Goal: Book appointment/travel/reservation

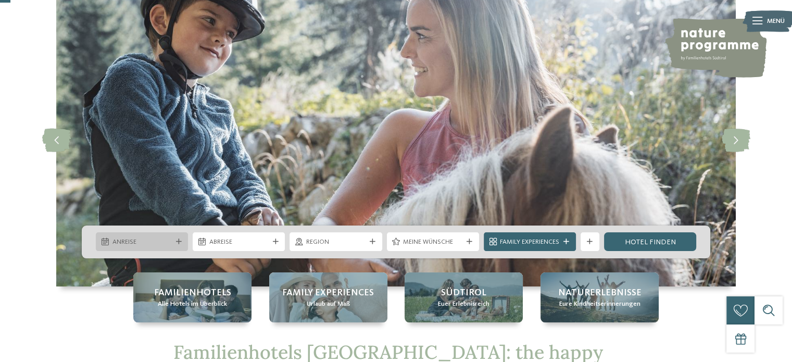
click at [143, 247] on div "Anreise" at bounding box center [142, 241] width 92 height 19
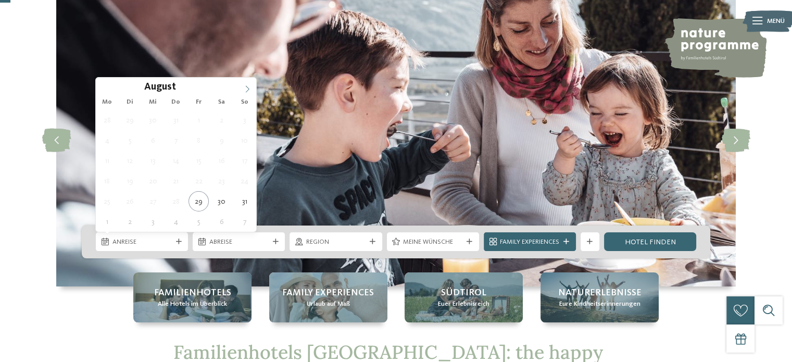
click at [245, 86] on icon at bounding box center [247, 88] width 7 height 7
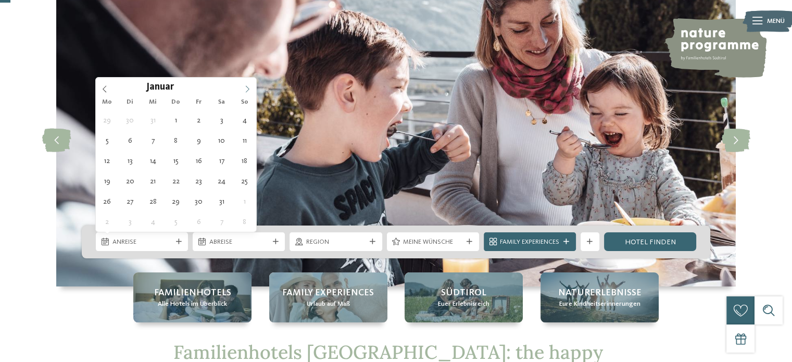
type input "****"
click at [247, 87] on icon at bounding box center [247, 88] width 7 height 7
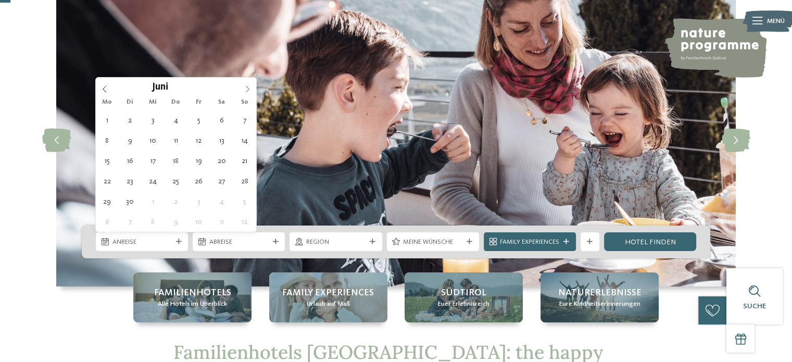
click at [247, 87] on icon at bounding box center [247, 88] width 7 height 7
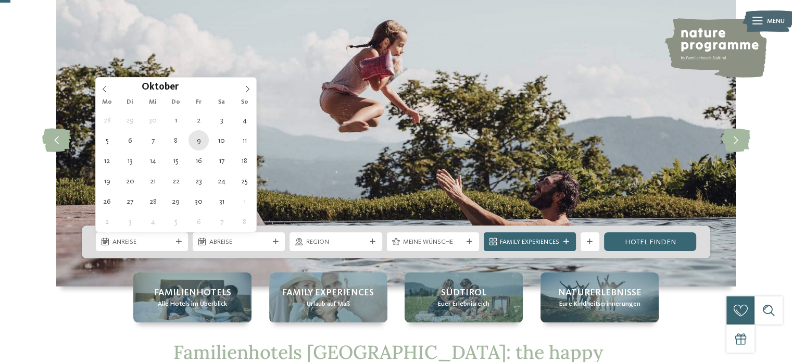
type div "09.10.2026"
type input "****"
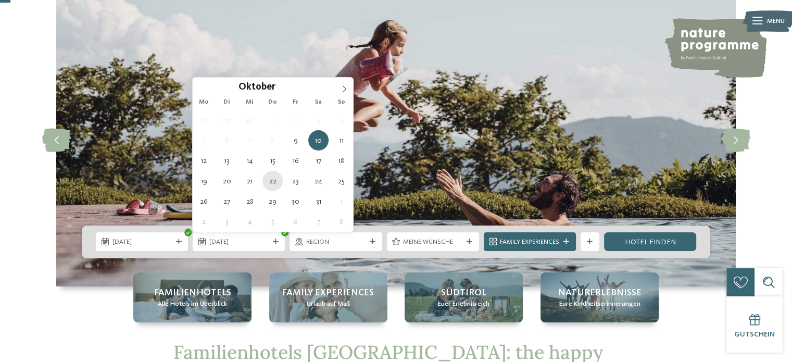
type div "22.10.2026"
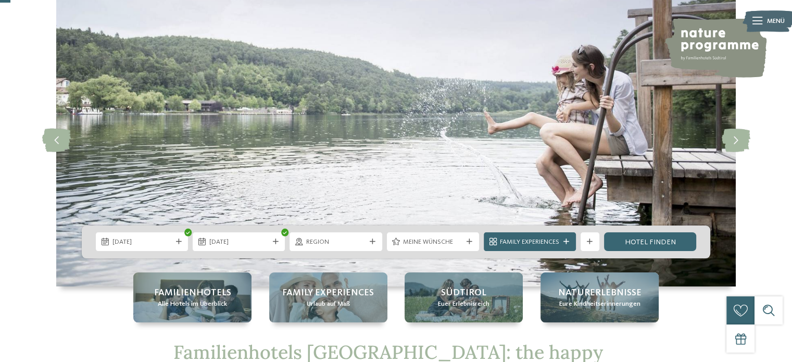
click at [343, 241] on span "Region" at bounding box center [335, 241] width 59 height 9
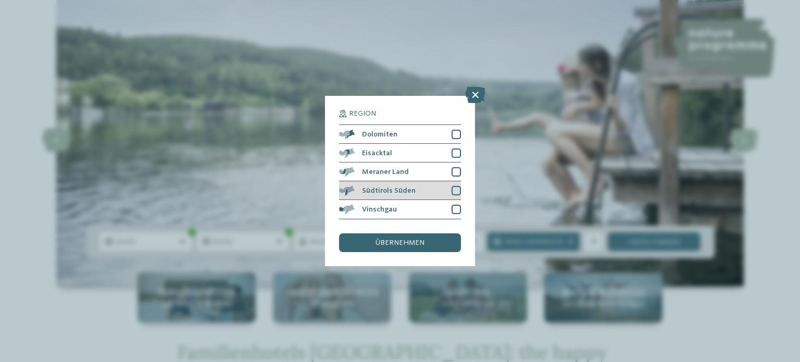
click at [458, 190] on div at bounding box center [455, 190] width 9 height 9
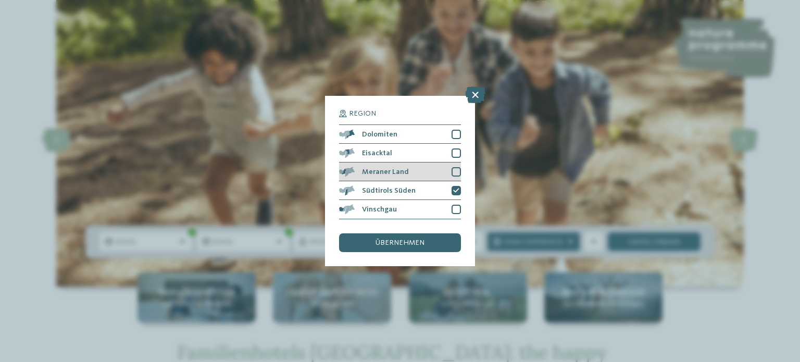
click at [454, 175] on div at bounding box center [455, 171] width 9 height 9
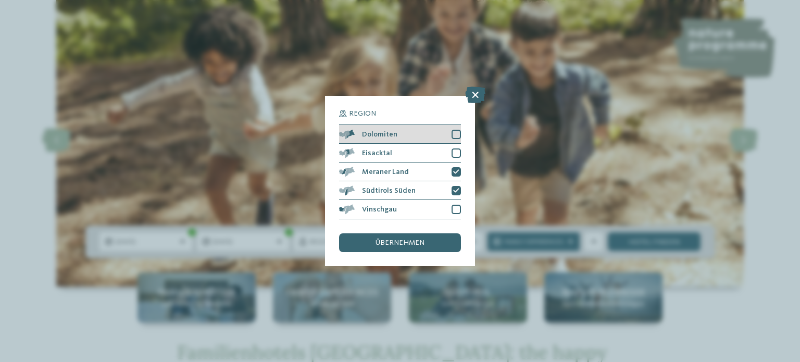
click at [458, 129] on div "Dolomiten" at bounding box center [400, 134] width 122 height 19
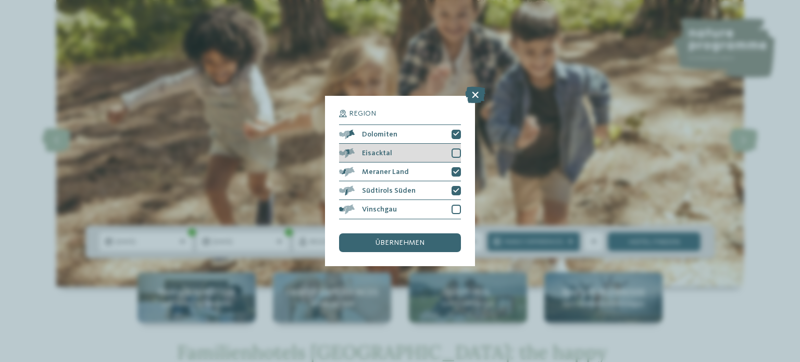
click at [456, 149] on div at bounding box center [455, 152] width 9 height 9
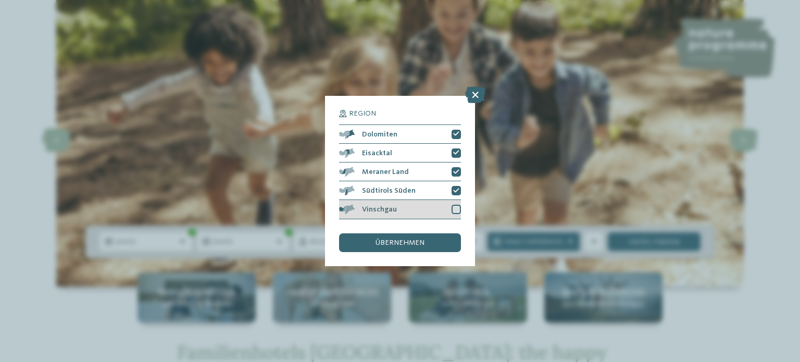
click at [454, 208] on div at bounding box center [455, 209] width 9 height 9
drag, startPoint x: 436, startPoint y: 237, endPoint x: 439, endPoint y: 245, distance: 9.1
click at [435, 237] on div "übernehmen" at bounding box center [400, 242] width 122 height 19
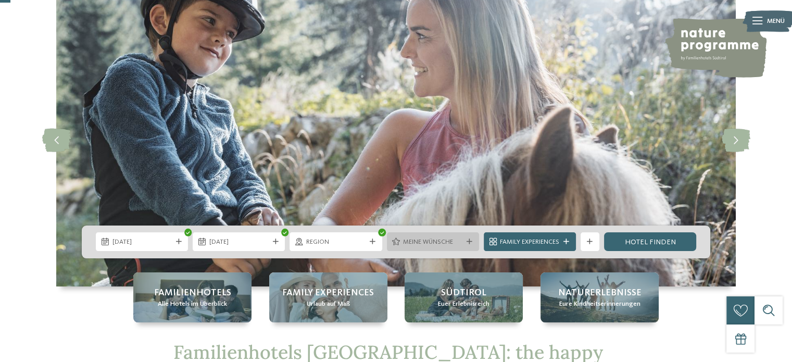
click at [435, 237] on div "Meine Wünsche" at bounding box center [433, 242] width 64 height 10
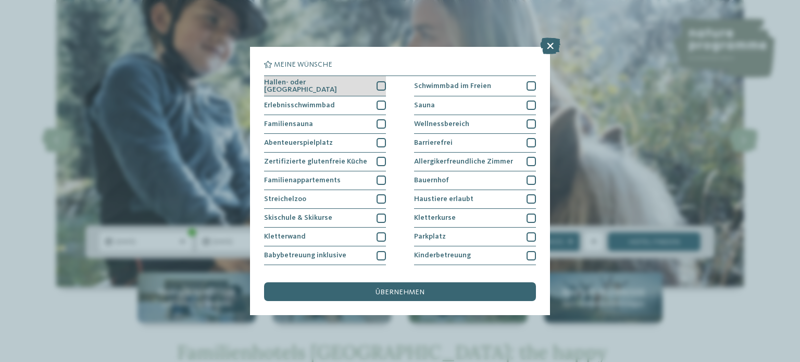
click at [379, 86] on div at bounding box center [380, 85] width 9 height 9
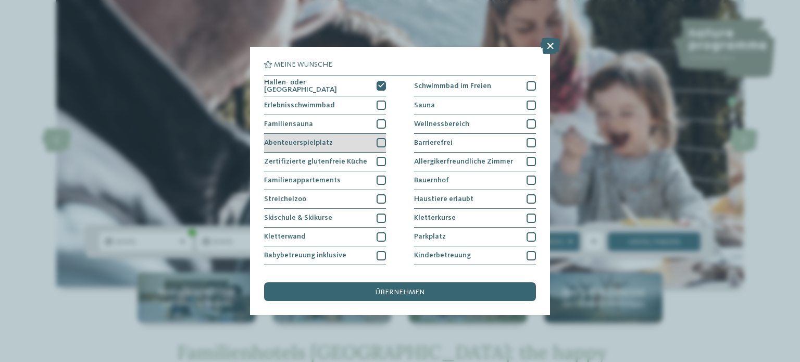
click at [376, 140] on div at bounding box center [380, 142] width 9 height 9
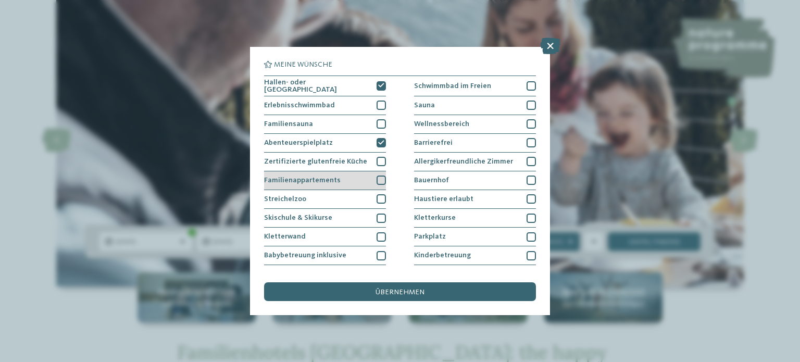
click at [376, 180] on div at bounding box center [380, 179] width 9 height 9
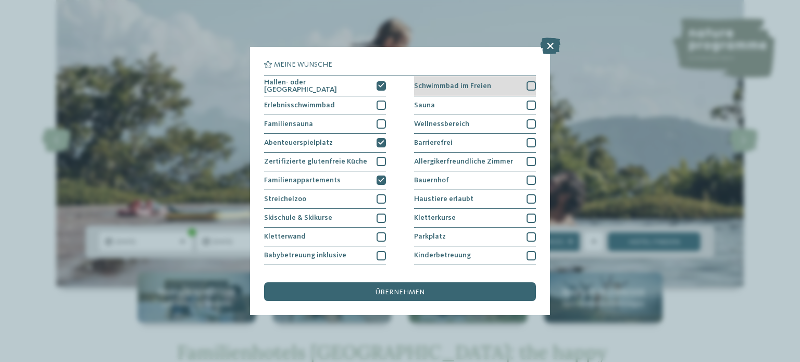
click at [527, 86] on div at bounding box center [530, 85] width 9 height 9
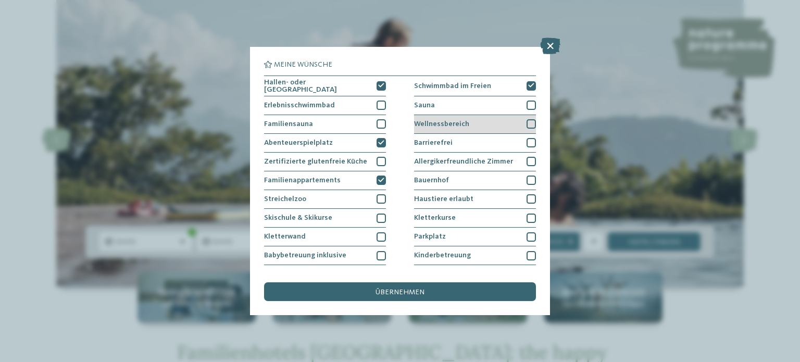
click at [526, 122] on div at bounding box center [530, 123] width 9 height 9
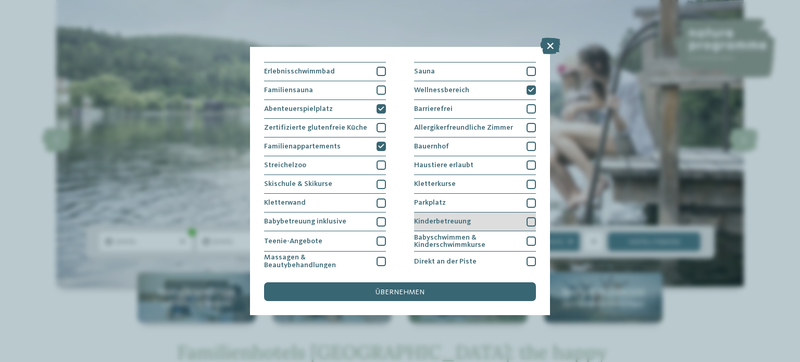
scroll to position [52, 0]
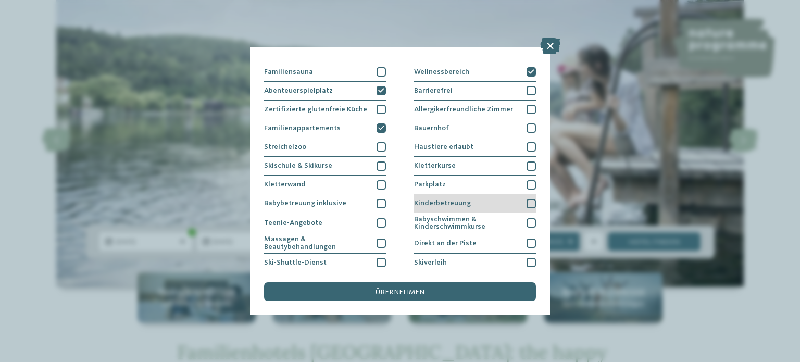
click at [527, 199] on div at bounding box center [530, 203] width 9 height 9
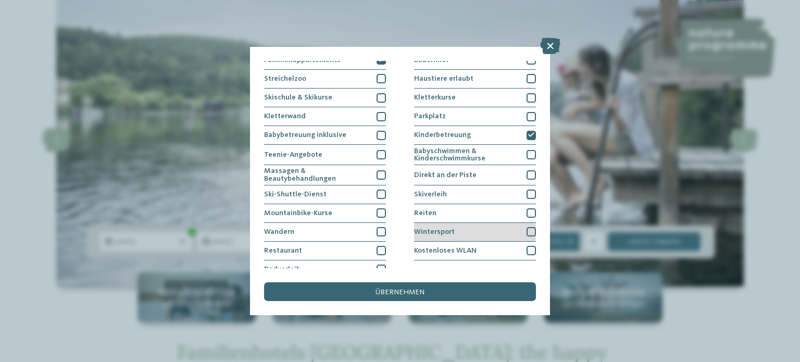
scroll to position [129, 0]
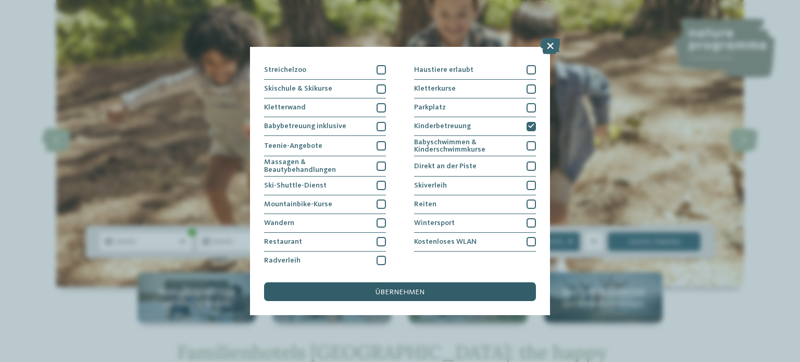
click at [418, 292] on span "übernehmen" at bounding box center [399, 291] width 49 height 7
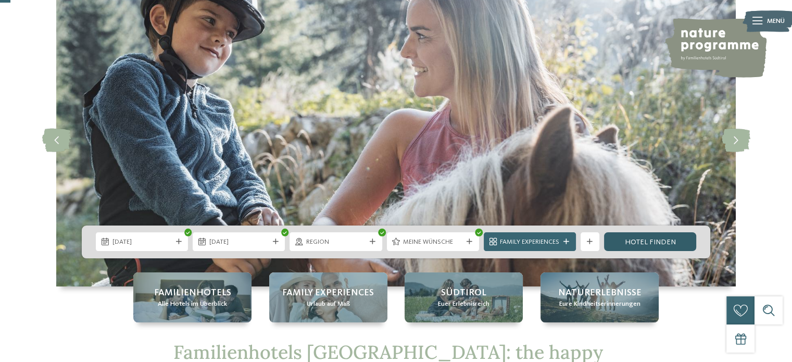
click at [658, 241] on link "Hotel finden" at bounding box center [650, 241] width 92 height 19
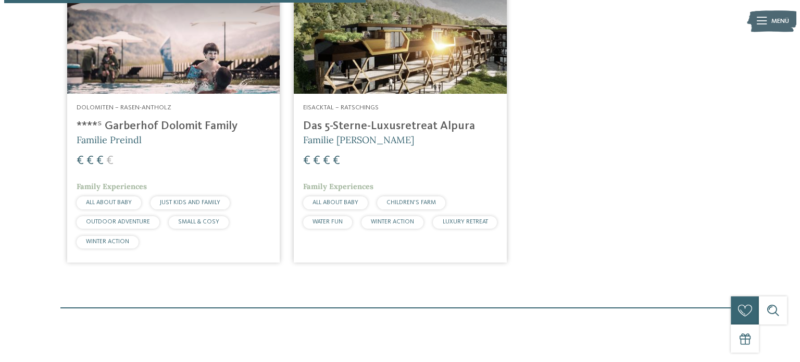
scroll to position [417, 0]
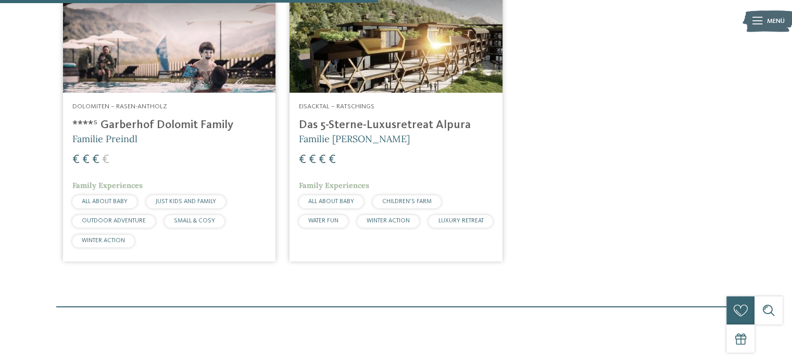
click at [211, 83] on img at bounding box center [169, 33] width 212 height 120
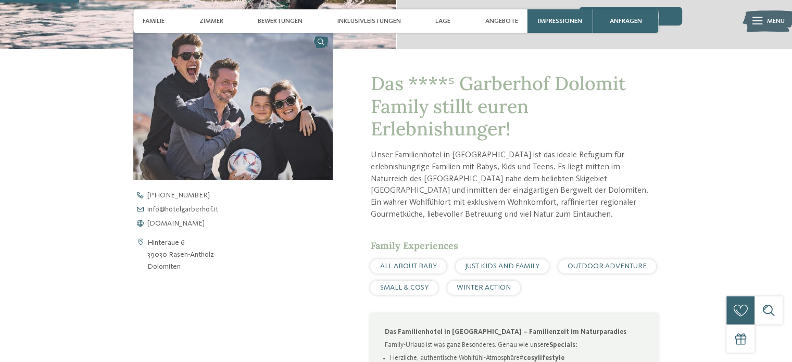
scroll to position [312, 0]
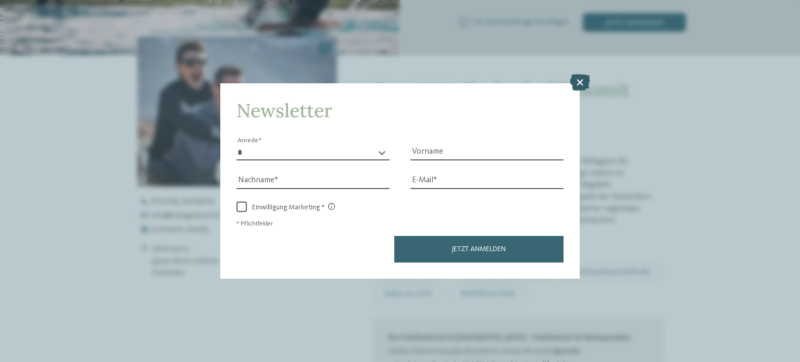
click at [575, 80] on icon at bounding box center [580, 82] width 20 height 17
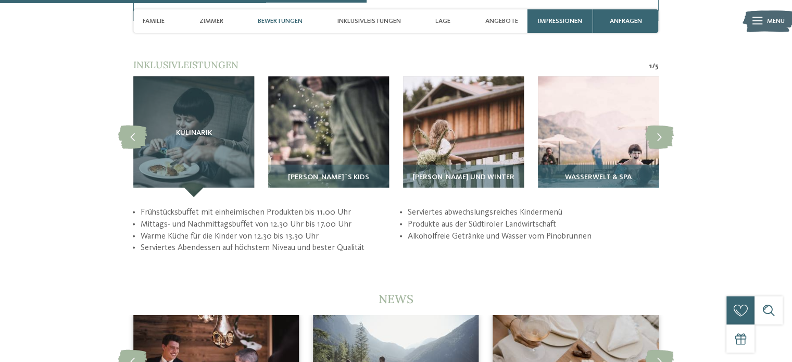
scroll to position [1822, 0]
click at [652, 125] on icon at bounding box center [659, 136] width 29 height 23
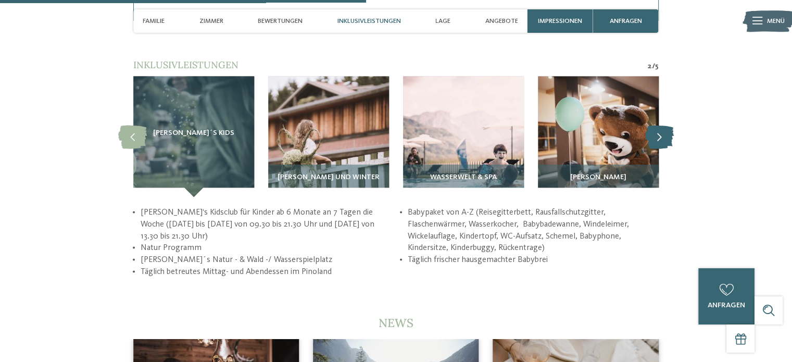
click at [656, 128] on icon at bounding box center [659, 136] width 29 height 23
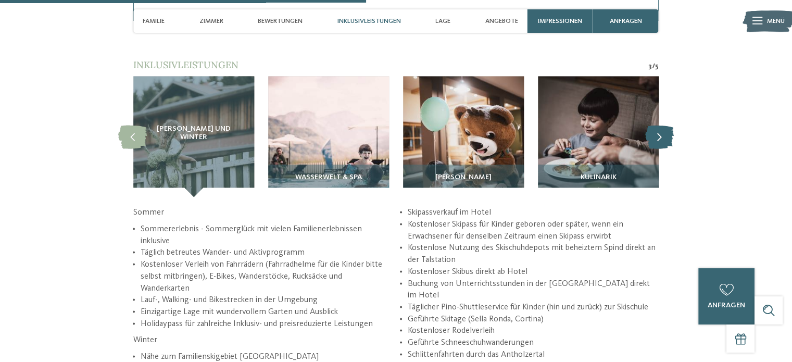
click at [657, 128] on icon at bounding box center [659, 136] width 29 height 23
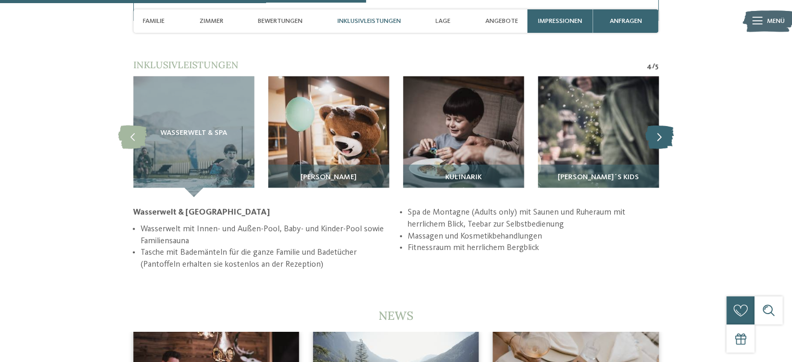
click at [657, 128] on icon at bounding box center [659, 136] width 29 height 23
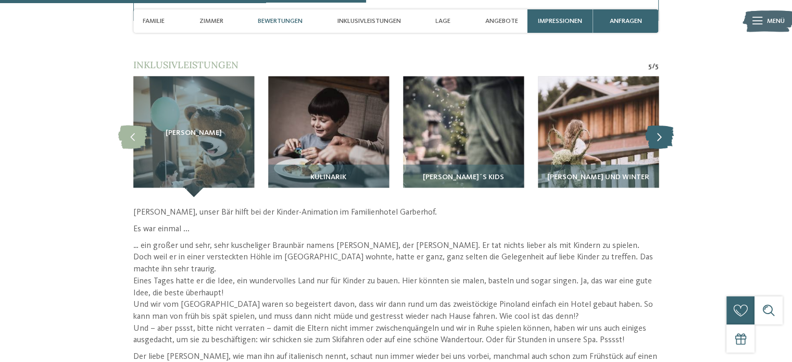
click at [657, 128] on icon at bounding box center [659, 136] width 29 height 23
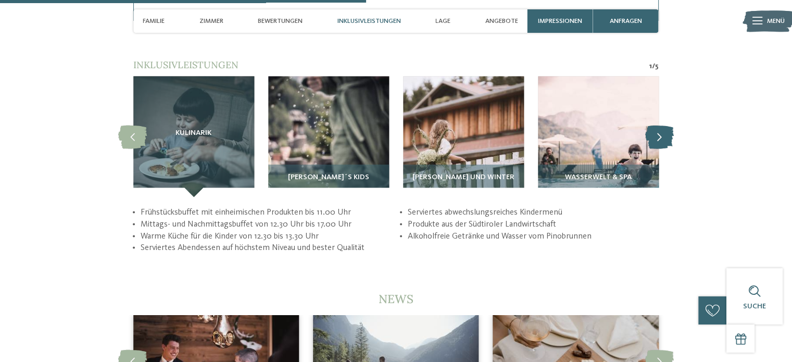
click at [657, 127] on icon at bounding box center [659, 136] width 29 height 23
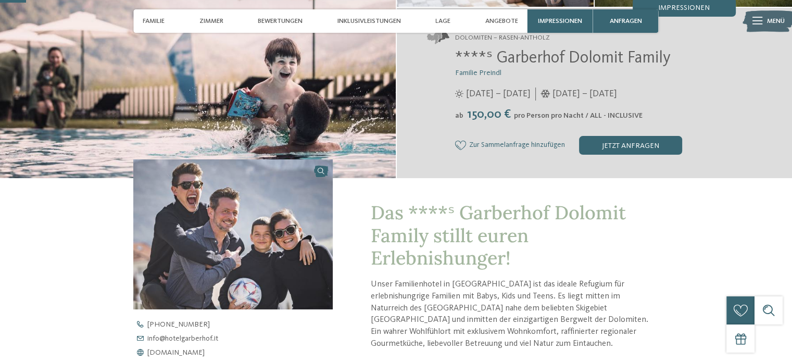
scroll to position [52, 0]
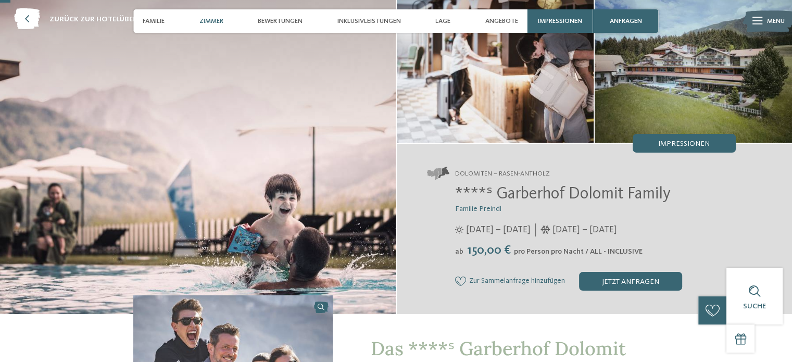
click at [210, 21] on span "Zimmer" at bounding box center [211, 21] width 24 height 8
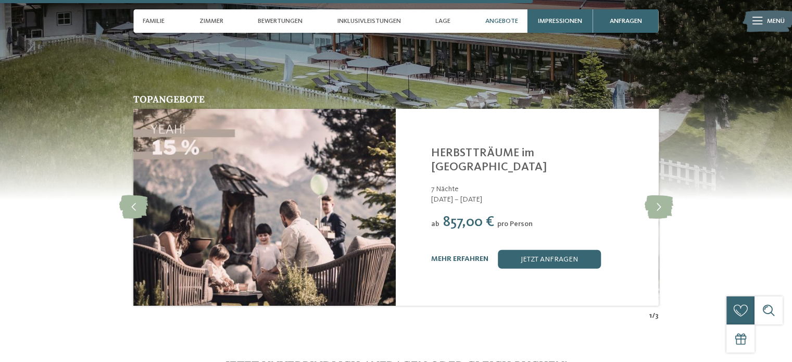
scroll to position [2658, 0]
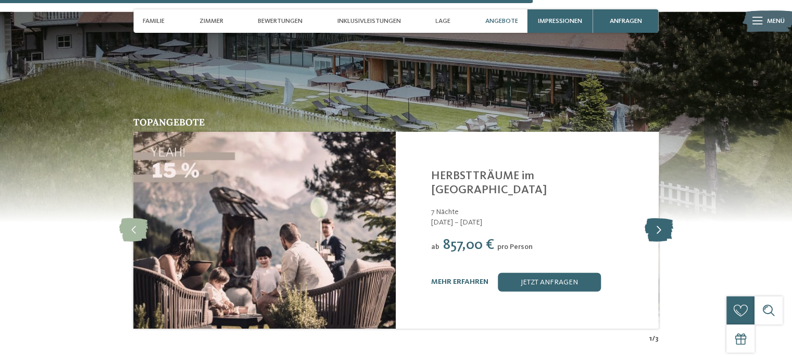
click at [660, 219] on icon at bounding box center [658, 230] width 29 height 23
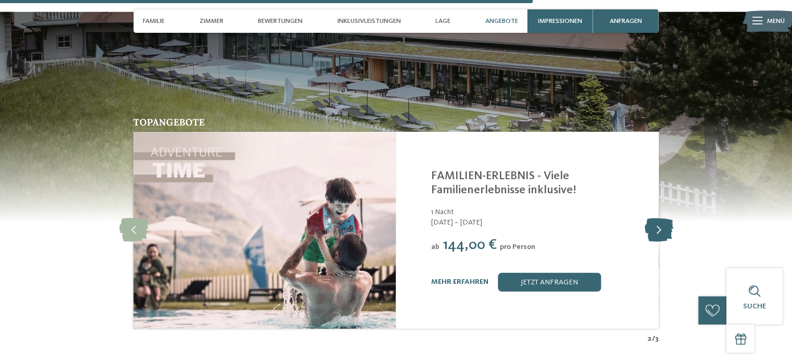
click at [660, 219] on icon at bounding box center [658, 230] width 29 height 23
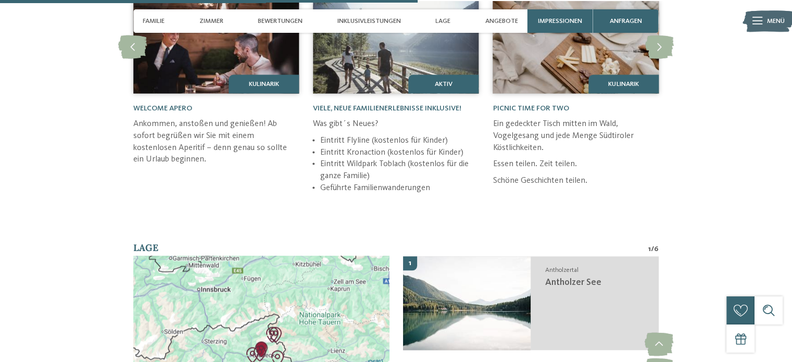
scroll to position [2085, 0]
